Goal: Task Accomplishment & Management: Use online tool/utility

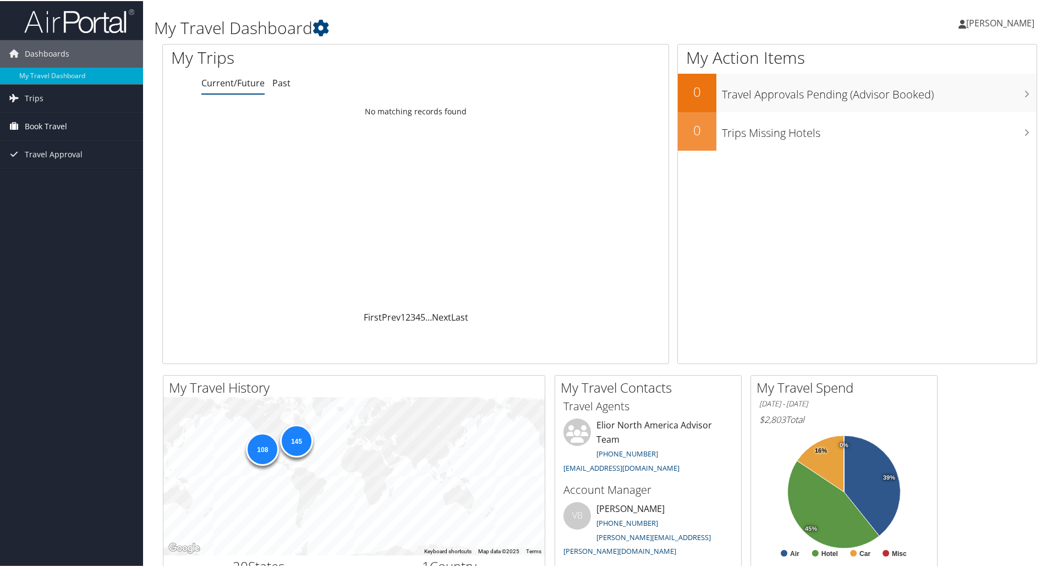
click at [50, 123] on span "Book Travel" at bounding box center [46, 126] width 42 height 28
click at [57, 181] on link "Book/Manage Online Trips" at bounding box center [71, 180] width 143 height 17
click at [275, 81] on link "Past" at bounding box center [281, 82] width 18 height 12
